Goal: Task Accomplishment & Management: Manage account settings

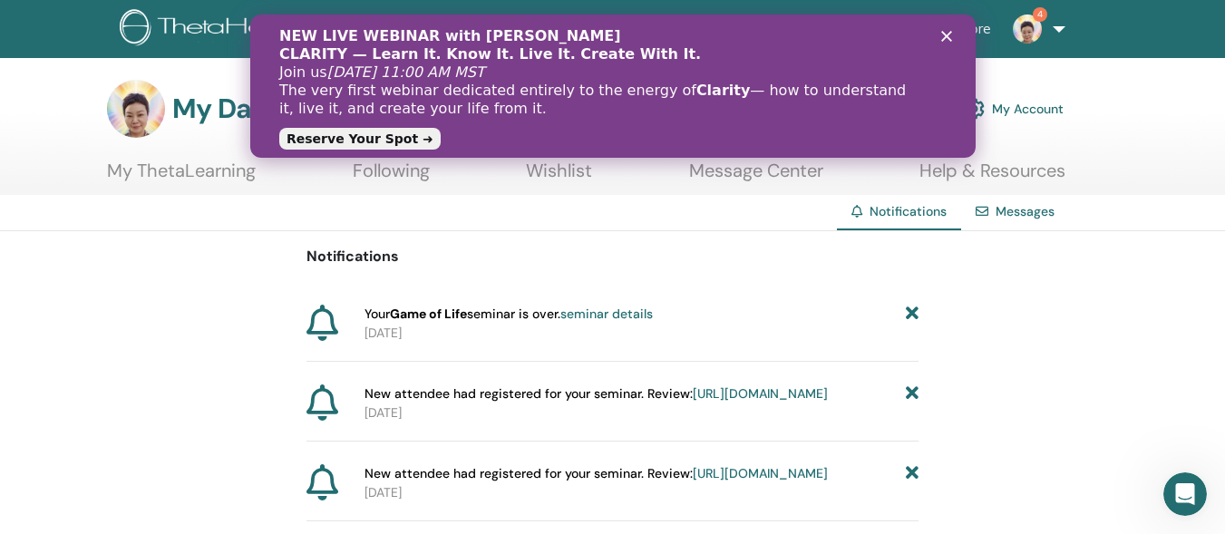
click at [641, 312] on link "seminar details" at bounding box center [607, 314] width 93 height 16
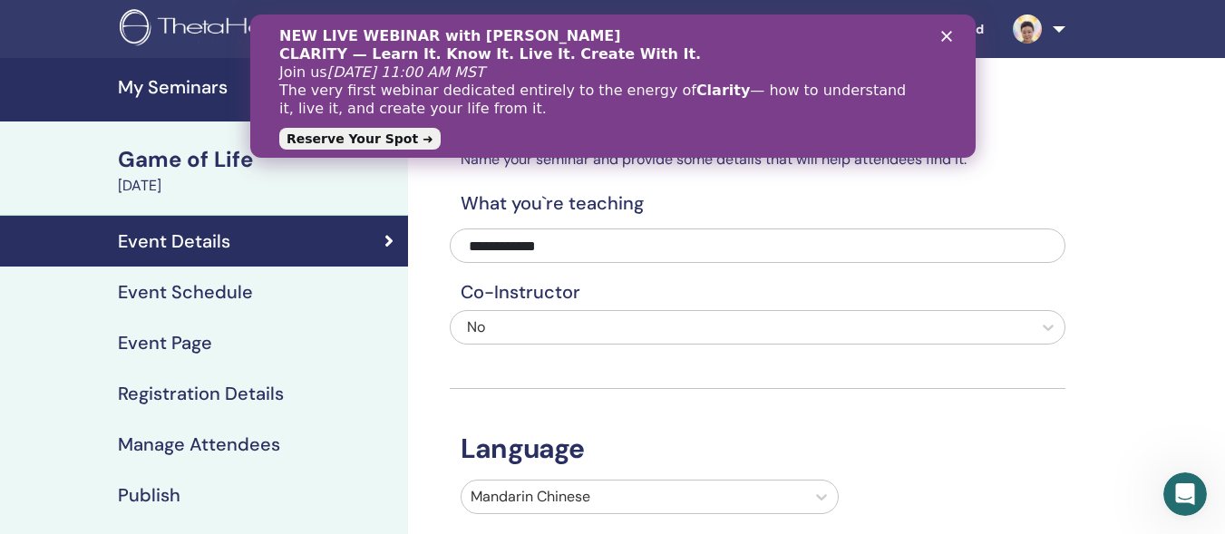
click at [132, 167] on div "Game of Life" at bounding box center [257, 159] width 279 height 31
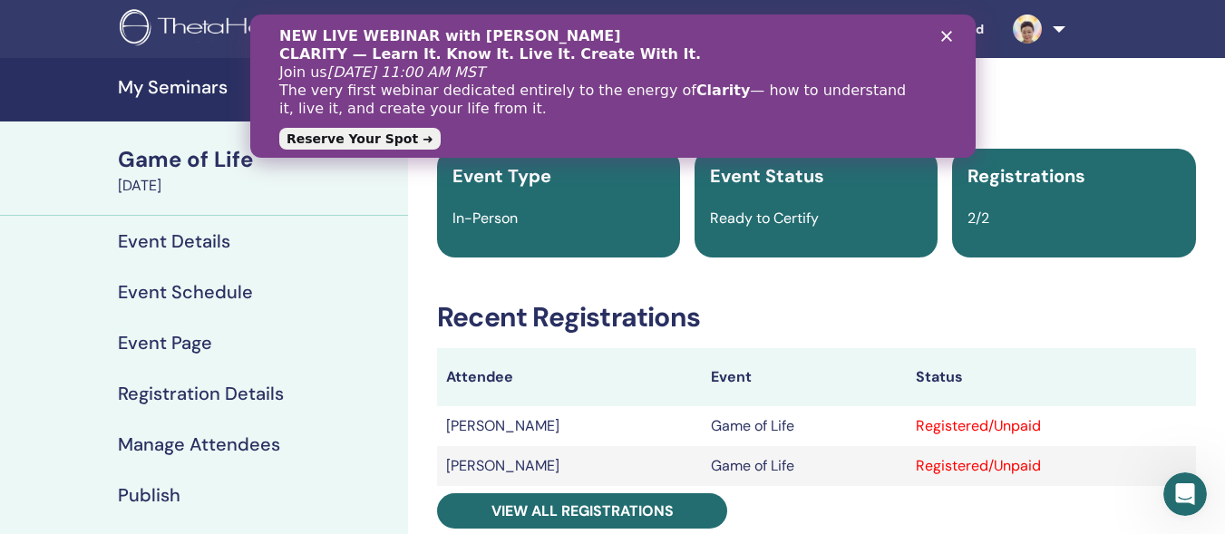
click at [167, 435] on h4 "Manage Attendees" at bounding box center [199, 445] width 162 height 22
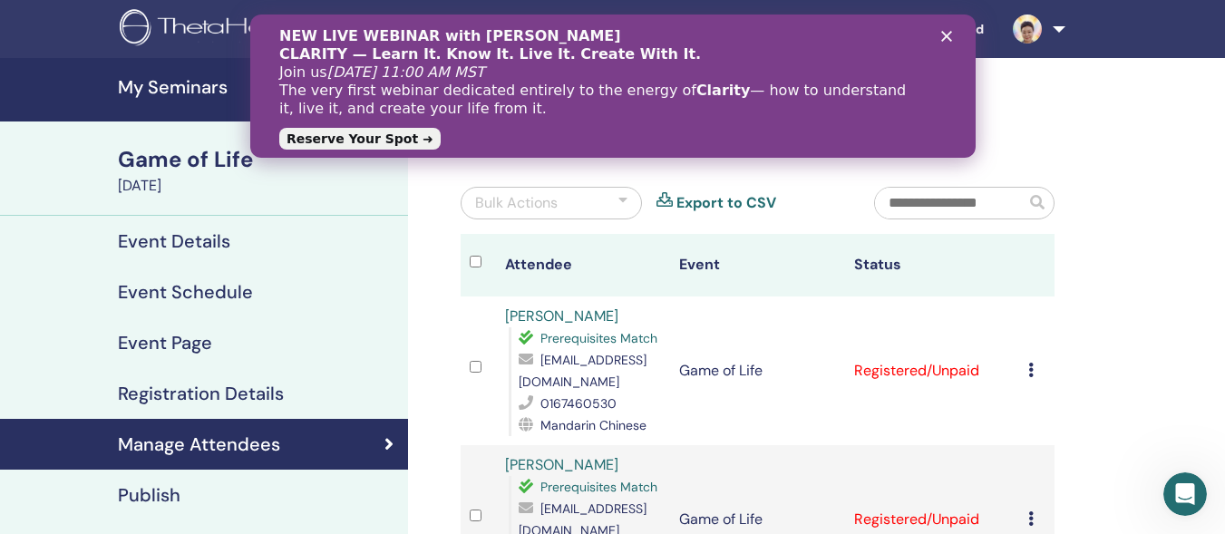
click at [1034, 367] on icon at bounding box center [1031, 370] width 5 height 15
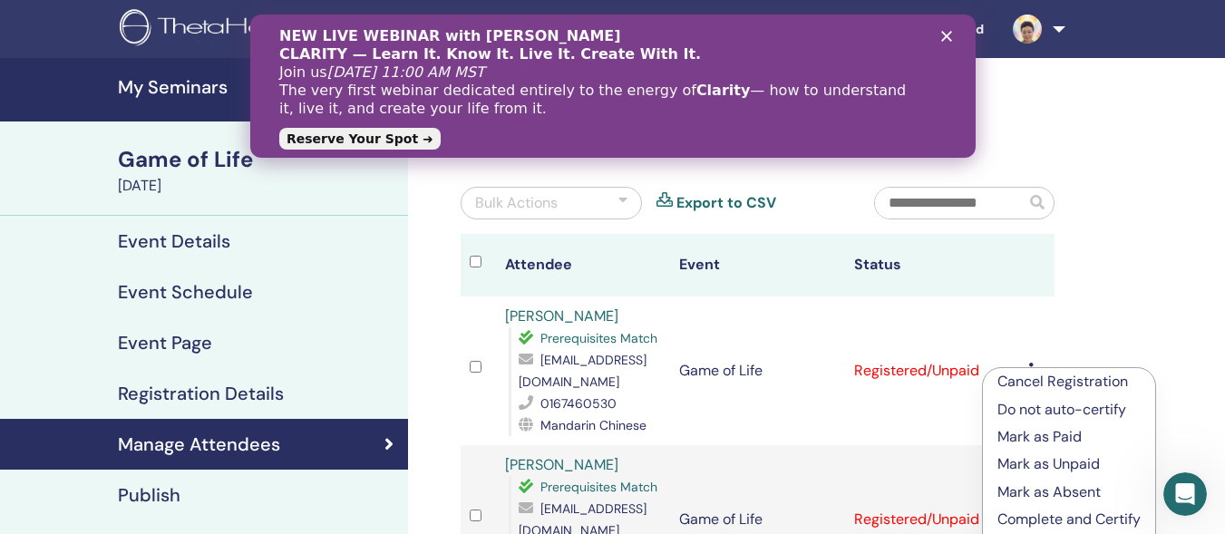
click at [1035, 514] on p "Complete and Certify" at bounding box center [1069, 520] width 143 height 22
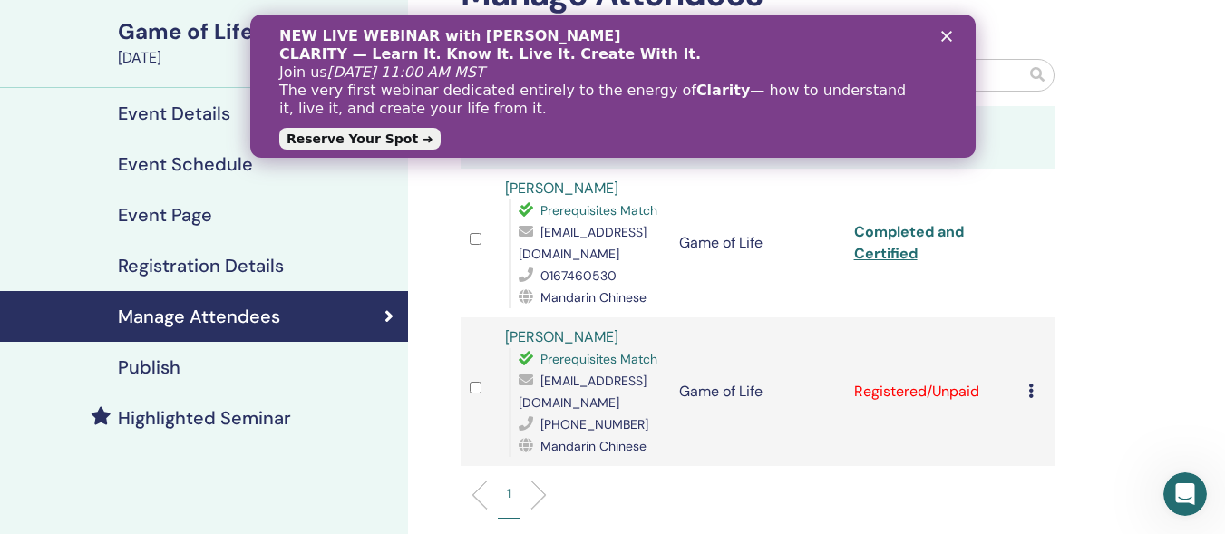
scroll to position [155, 0]
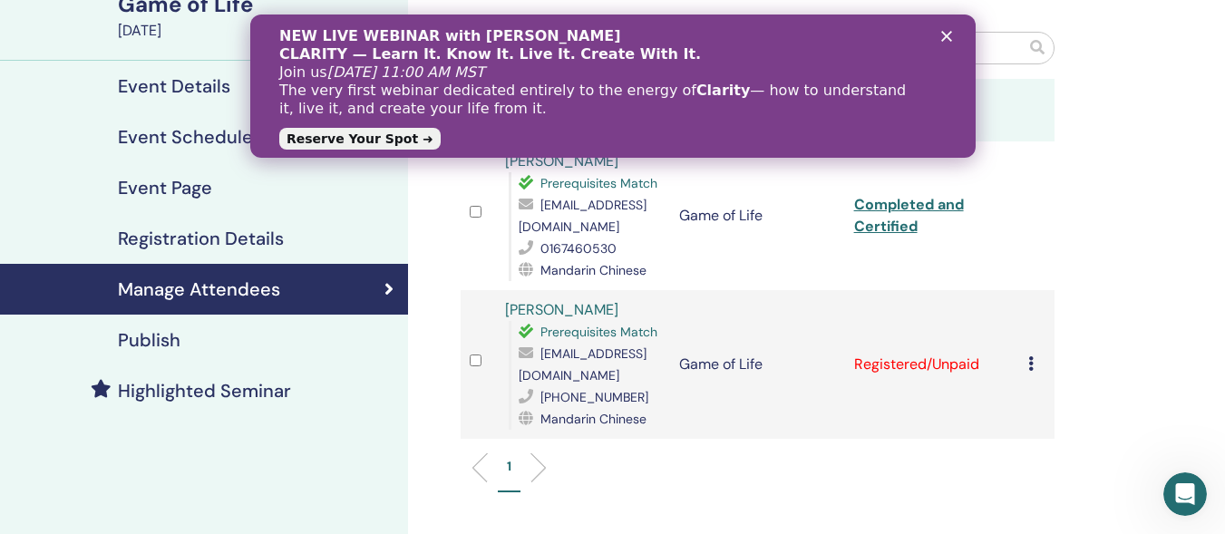
click at [1030, 360] on icon at bounding box center [1031, 363] width 5 height 15
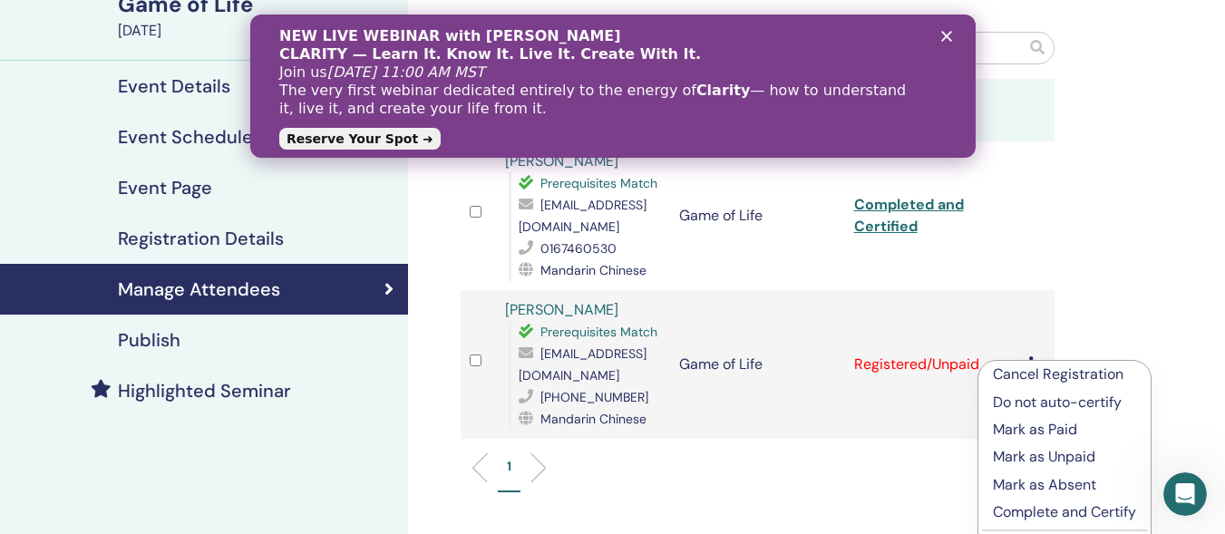
click at [1039, 520] on p "Complete and Certify" at bounding box center [1064, 513] width 143 height 22
